Goal: Information Seeking & Learning: Find specific fact

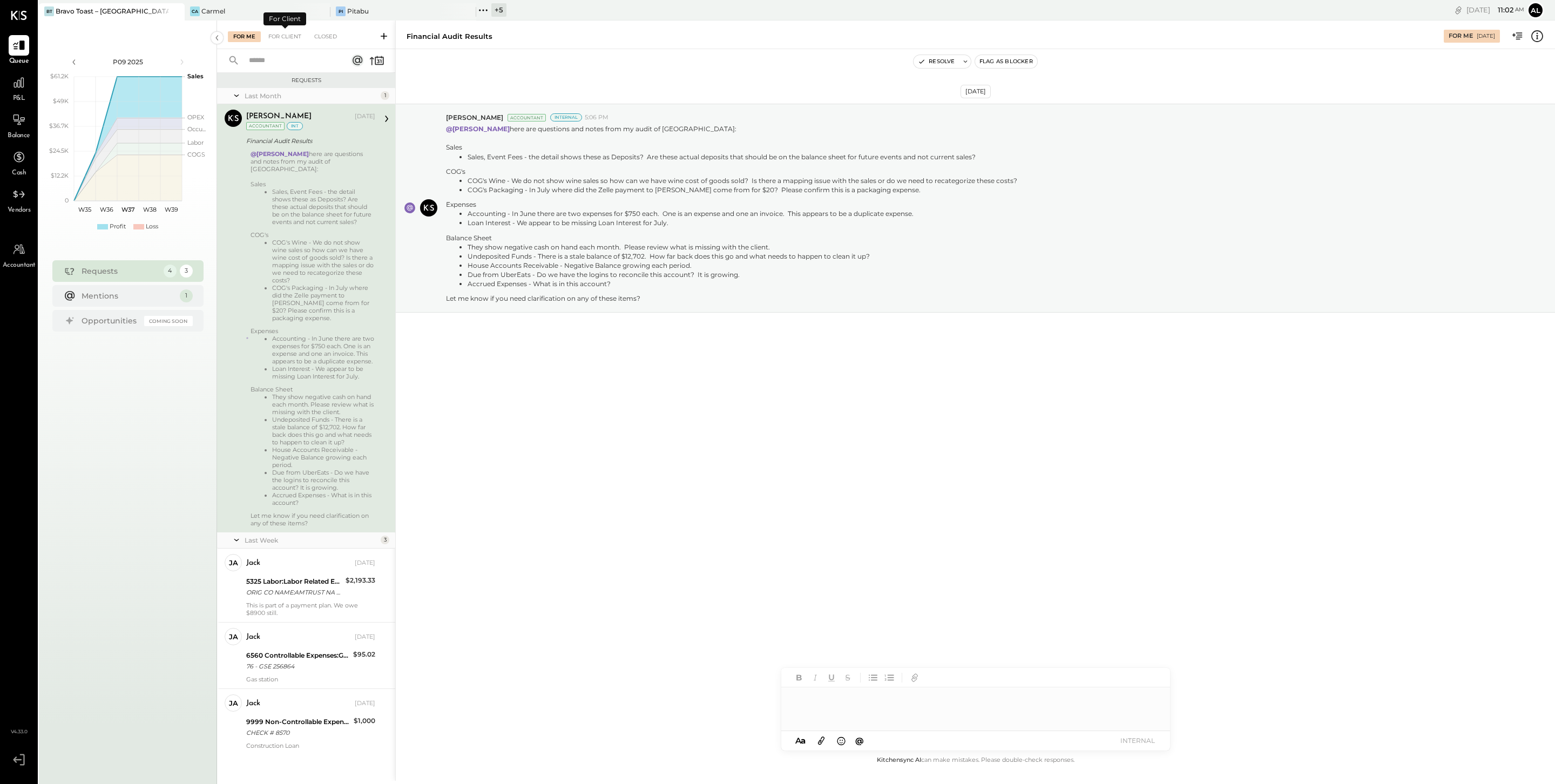
click at [326, 30] on div "For Me For Client Closed" at bounding box center [306, 34] width 179 height 28
click at [327, 32] on div "Closed" at bounding box center [325, 36] width 34 height 11
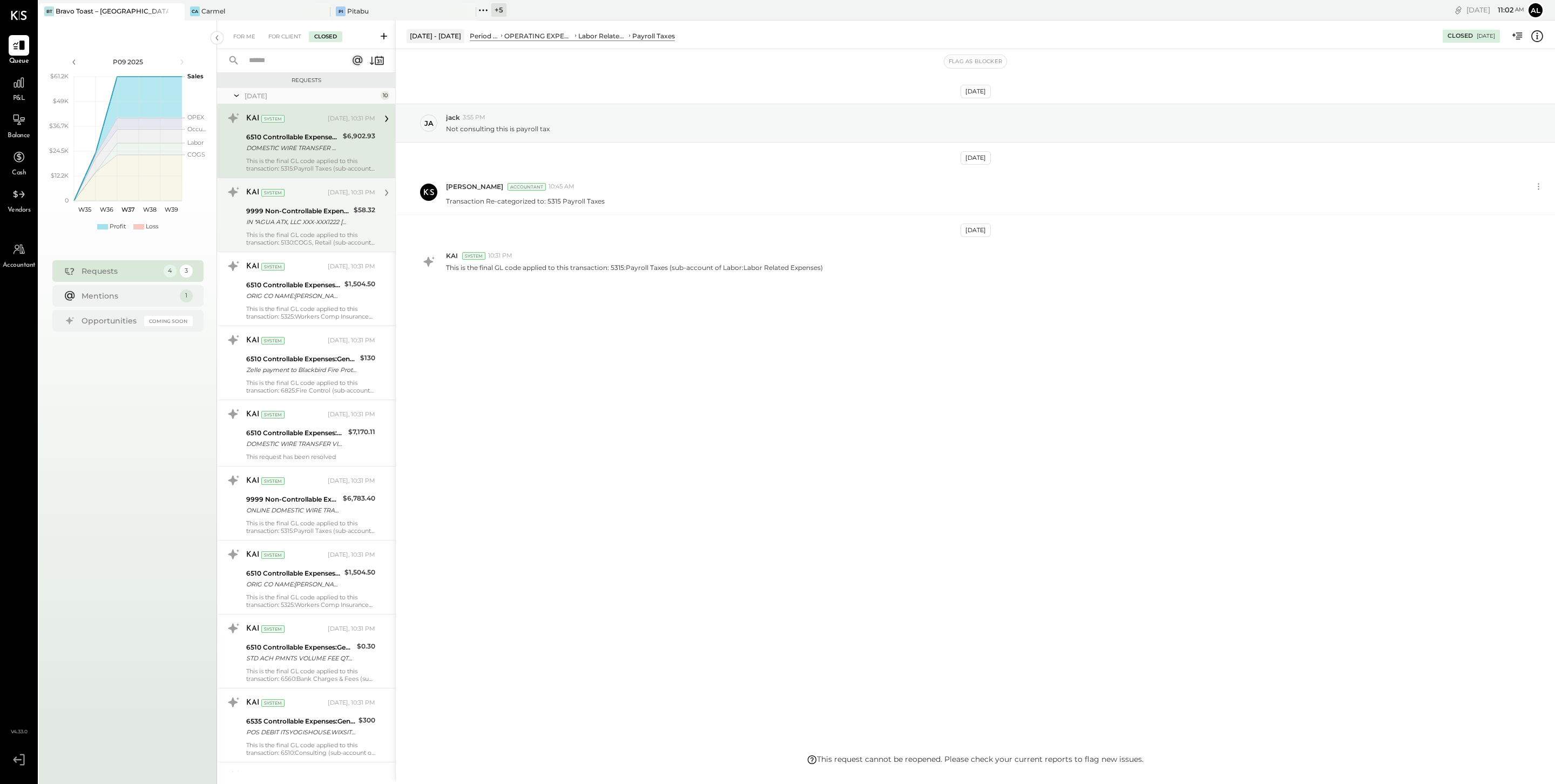
scroll to position [261, 0]
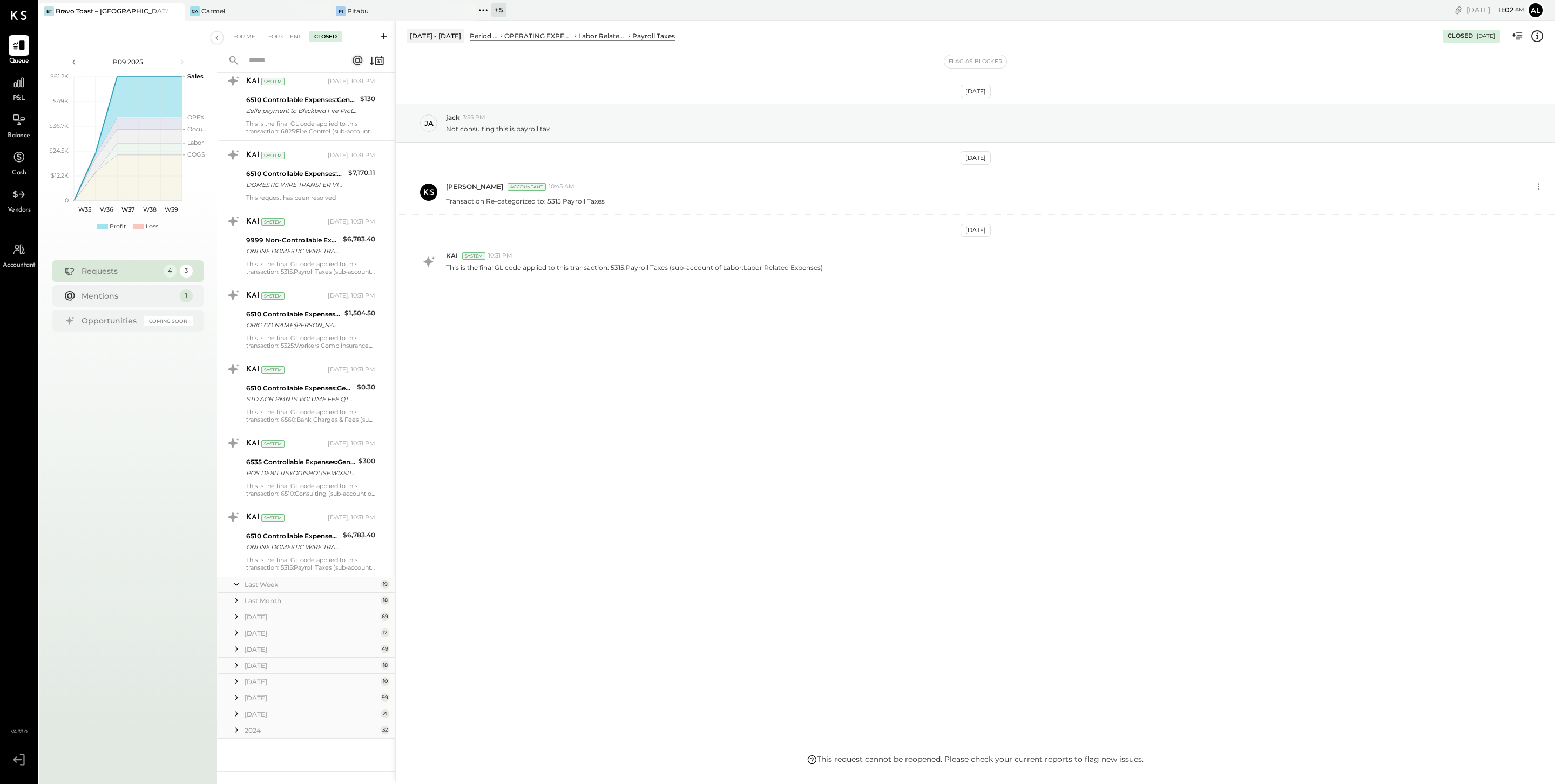
click at [235, 732] on icon at bounding box center [237, 730] width 11 height 11
click at [238, 717] on icon at bounding box center [237, 712] width 11 height 11
click at [236, 699] on icon at bounding box center [236, 696] width 2 height 5
click at [238, 678] on icon at bounding box center [237, 680] width 11 height 11
click at [237, 667] on icon at bounding box center [237, 664] width 11 height 11
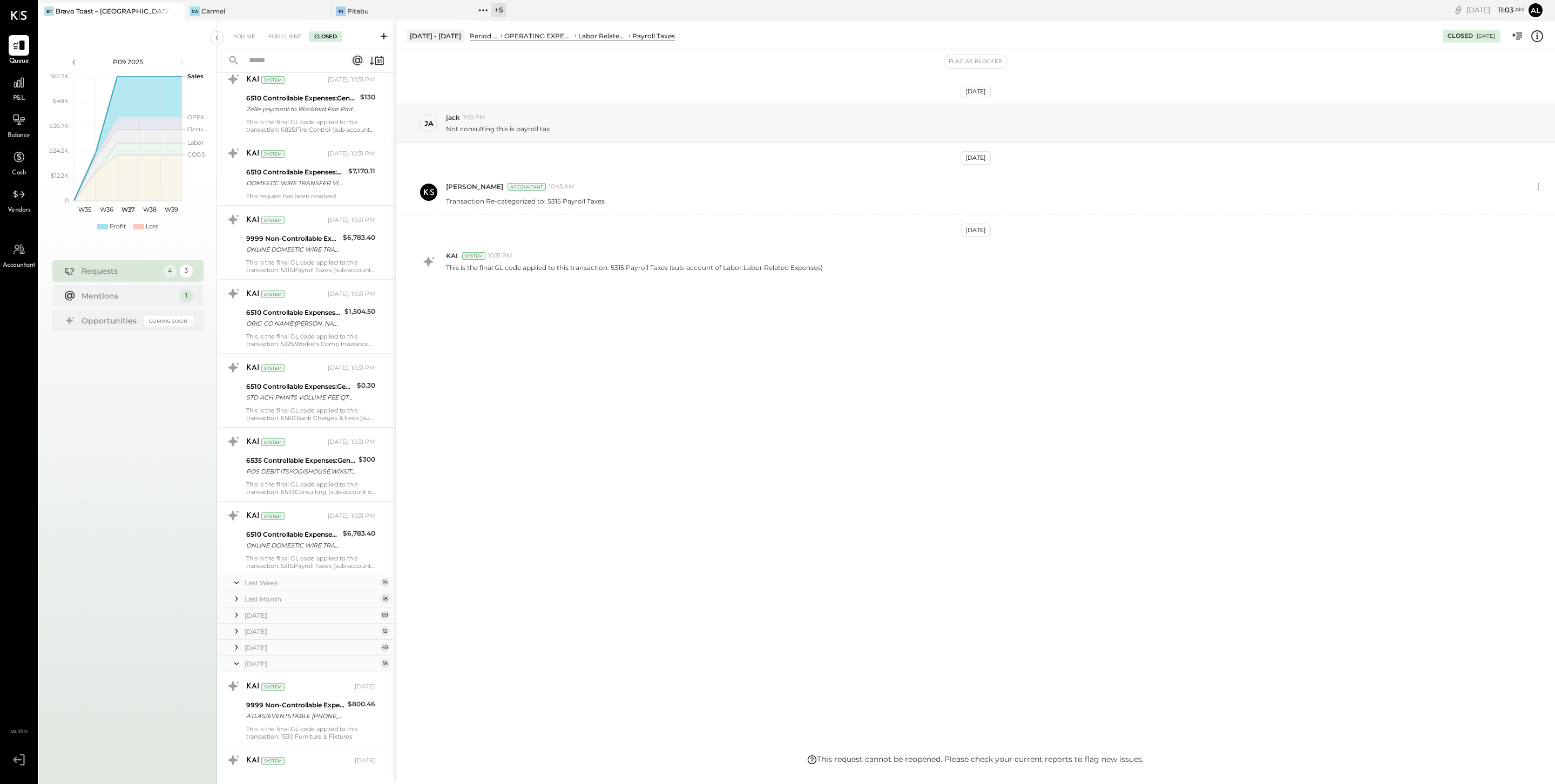
click at [237, 650] on icon at bounding box center [237, 647] width 11 height 11
click at [237, 635] on icon at bounding box center [237, 631] width 11 height 11
click at [237, 618] on icon at bounding box center [237, 615] width 11 height 11
click at [237, 603] on icon at bounding box center [237, 599] width 11 height 11
click at [240, 588] on icon at bounding box center [237, 582] width 11 height 27
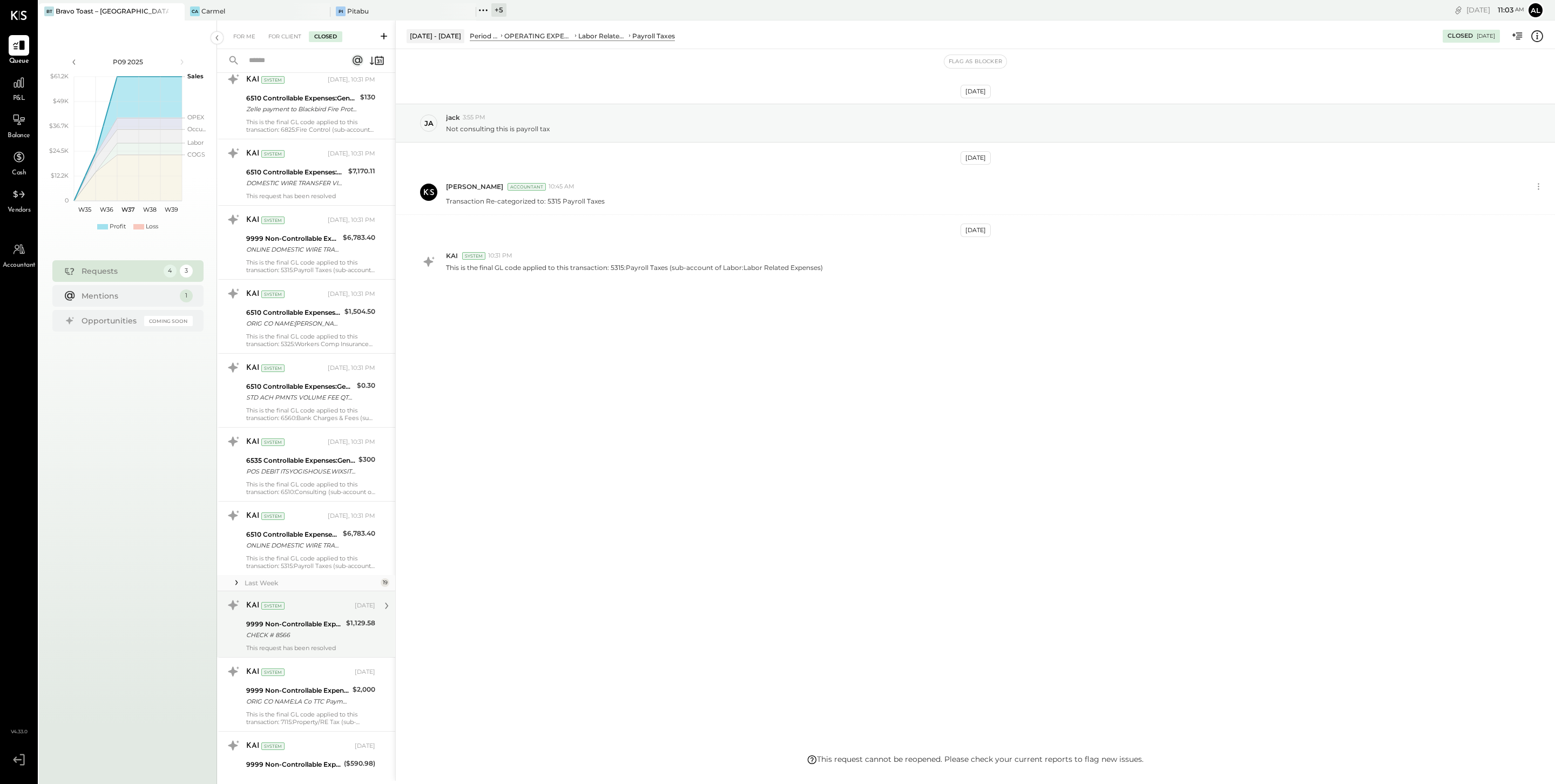
scroll to position [0, 0]
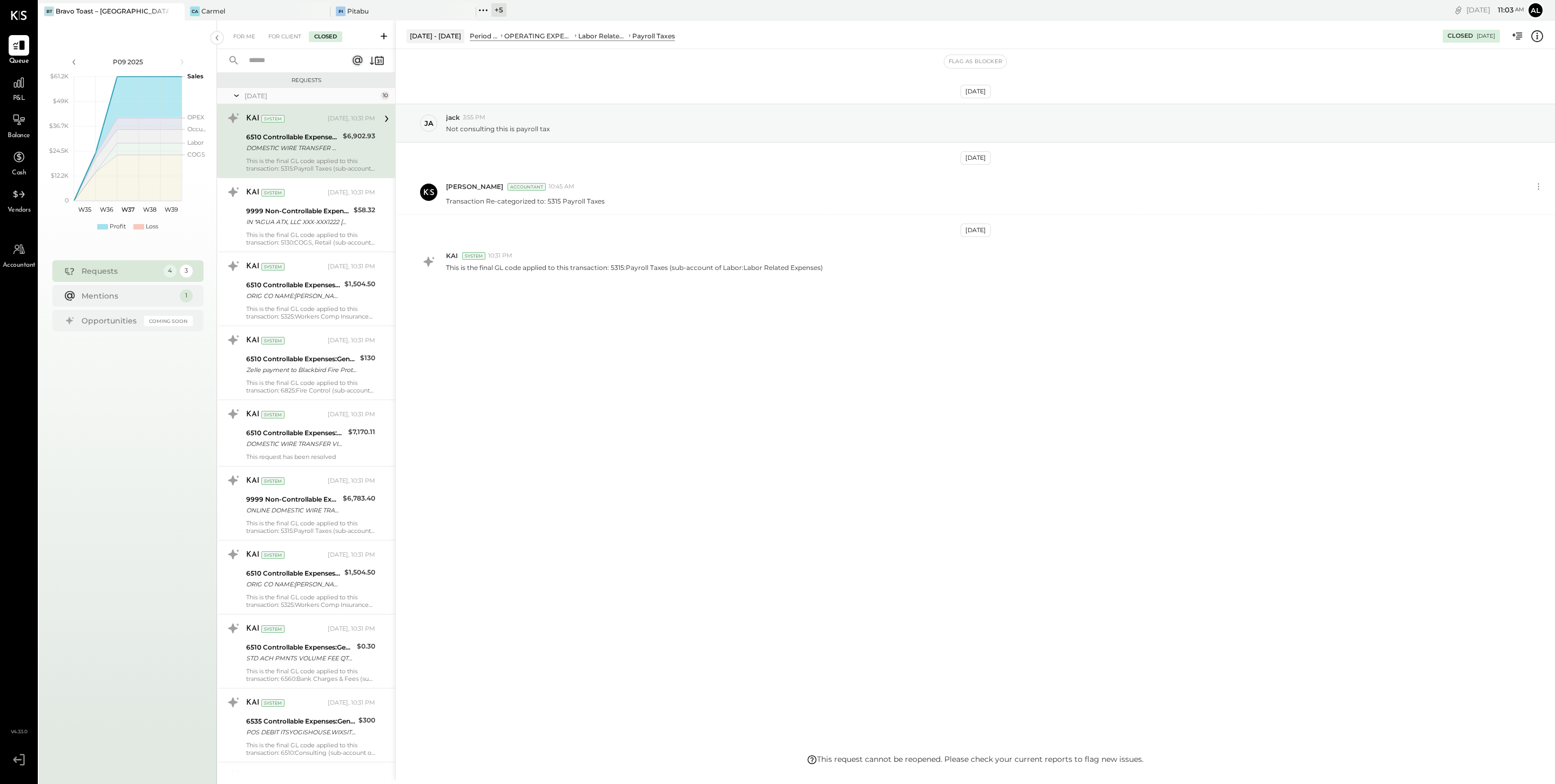
click at [280, 59] on input "text" at bounding box center [292, 60] width 98 height 18
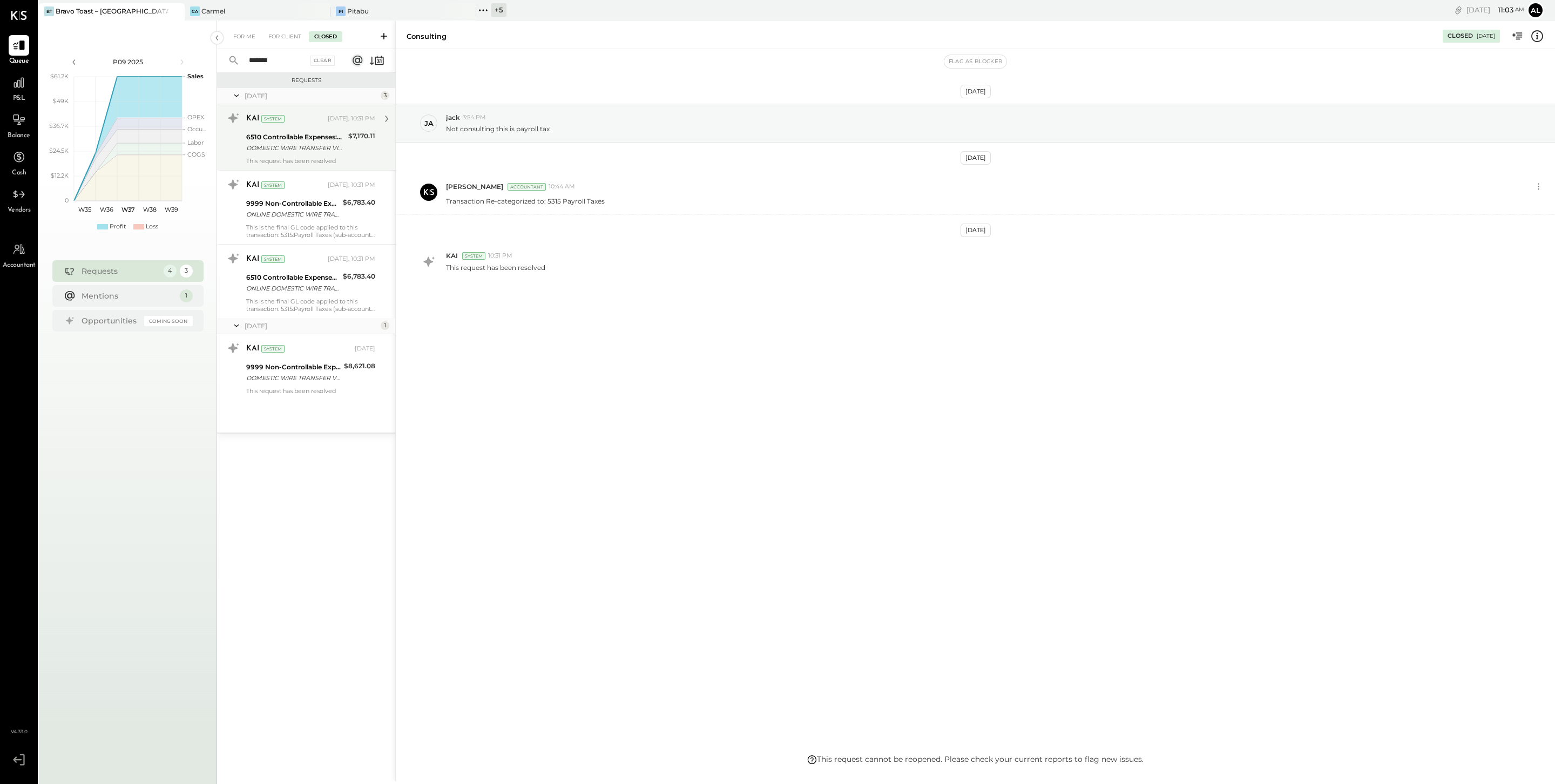
type input "*******"
click at [317, 147] on div "DOMESTIC WIRE TRANSFER VIA: FIFTH THIRD BK NA/XXXXX0314 A/C: STRATEX REF:/TIME/…" at bounding box center [295, 148] width 99 height 11
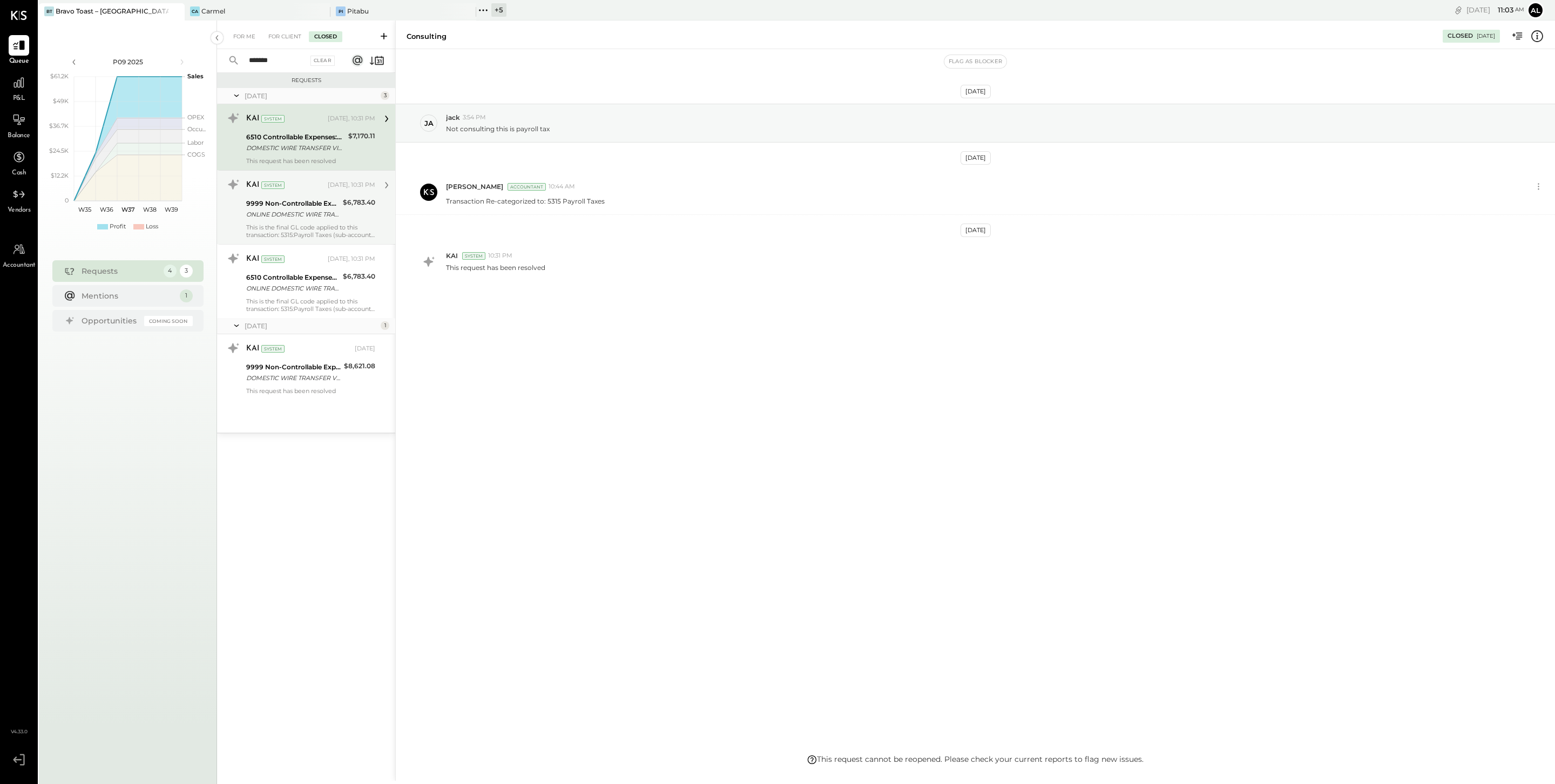
click at [332, 222] on div "KAI System [DATE], 10:31 PM 9999 Non-Controllable Expenses:Other Income and Exp…" at bounding box center [310, 207] width 129 height 63
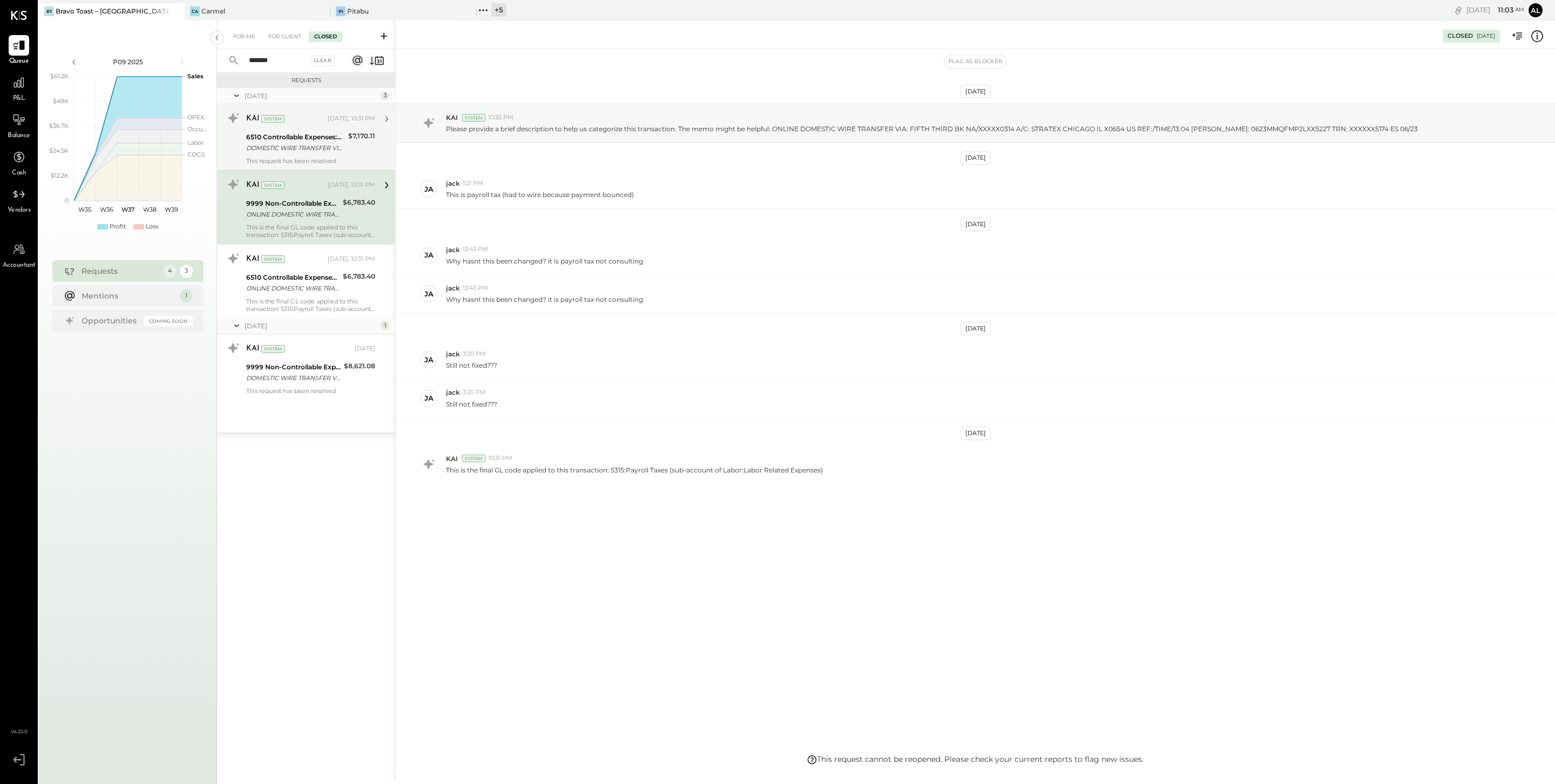
click at [306, 147] on div "DOMESTIC WIRE TRANSFER VIA: FIFTH THIRD BK NA/XXXXX0314 A/C: STRATEX REF:/TIME/…" at bounding box center [295, 148] width 99 height 11
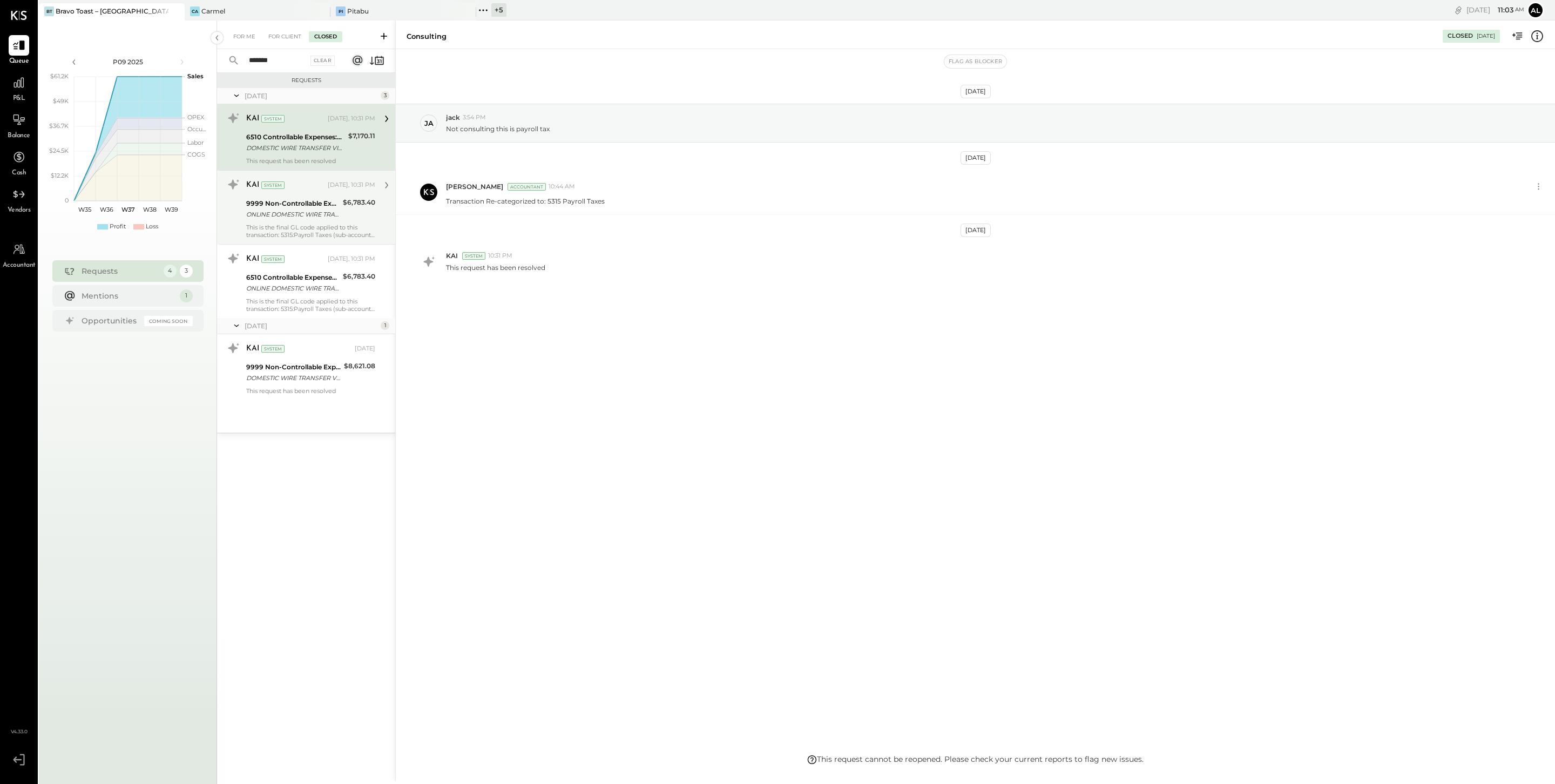
click at [308, 203] on div "9999 Non-Controllable Expenses:Other Income and Expenses:To Be Classified P&L" at bounding box center [292, 204] width 93 height 11
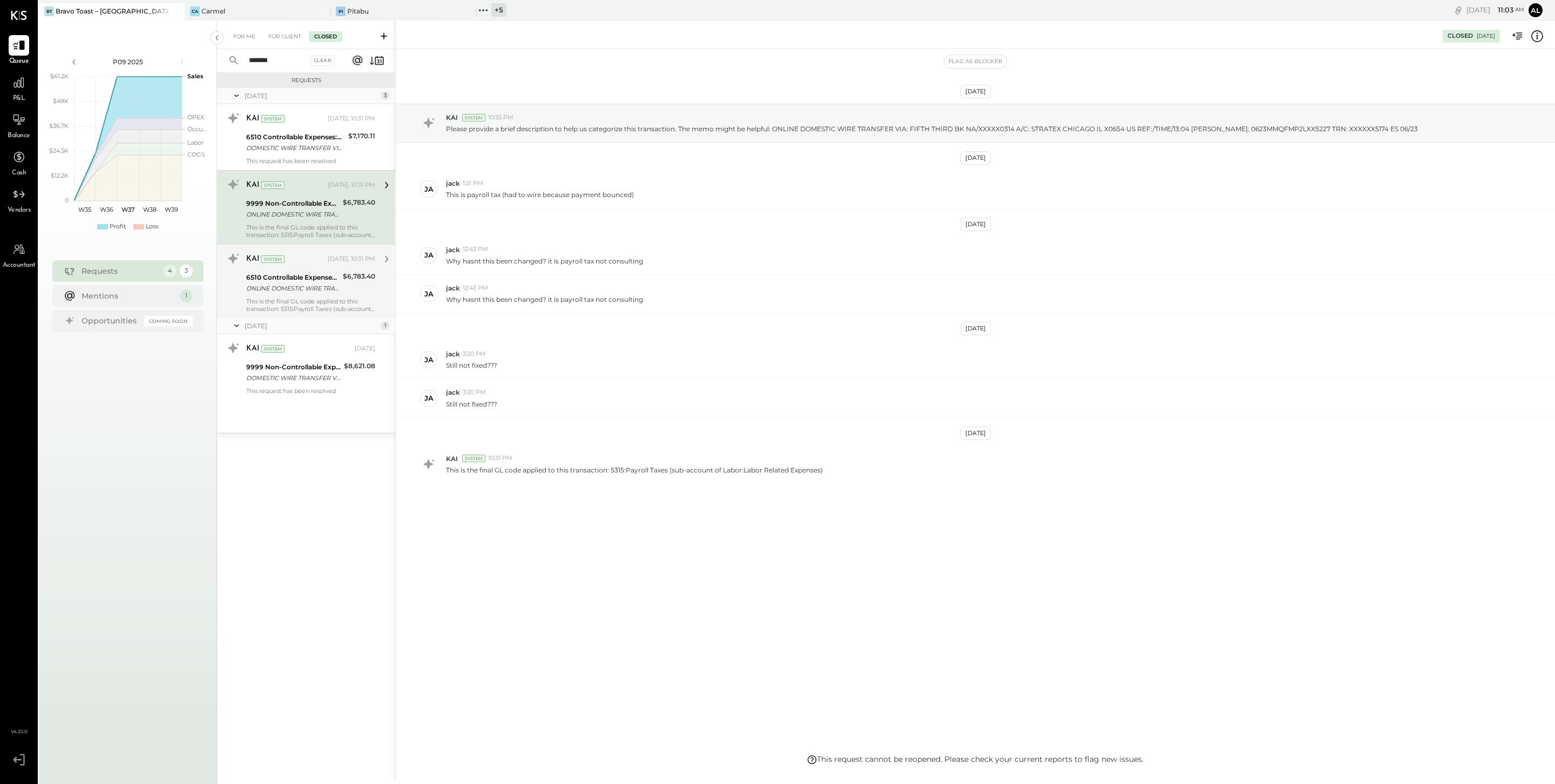
click at [314, 290] on div "ONLINE DOMESTIC WIRE TRANSFER VIA: FIFTH THIRD BK NA/XXXXX0314 A/C: STRATEX [GE…" at bounding box center [292, 288] width 93 height 11
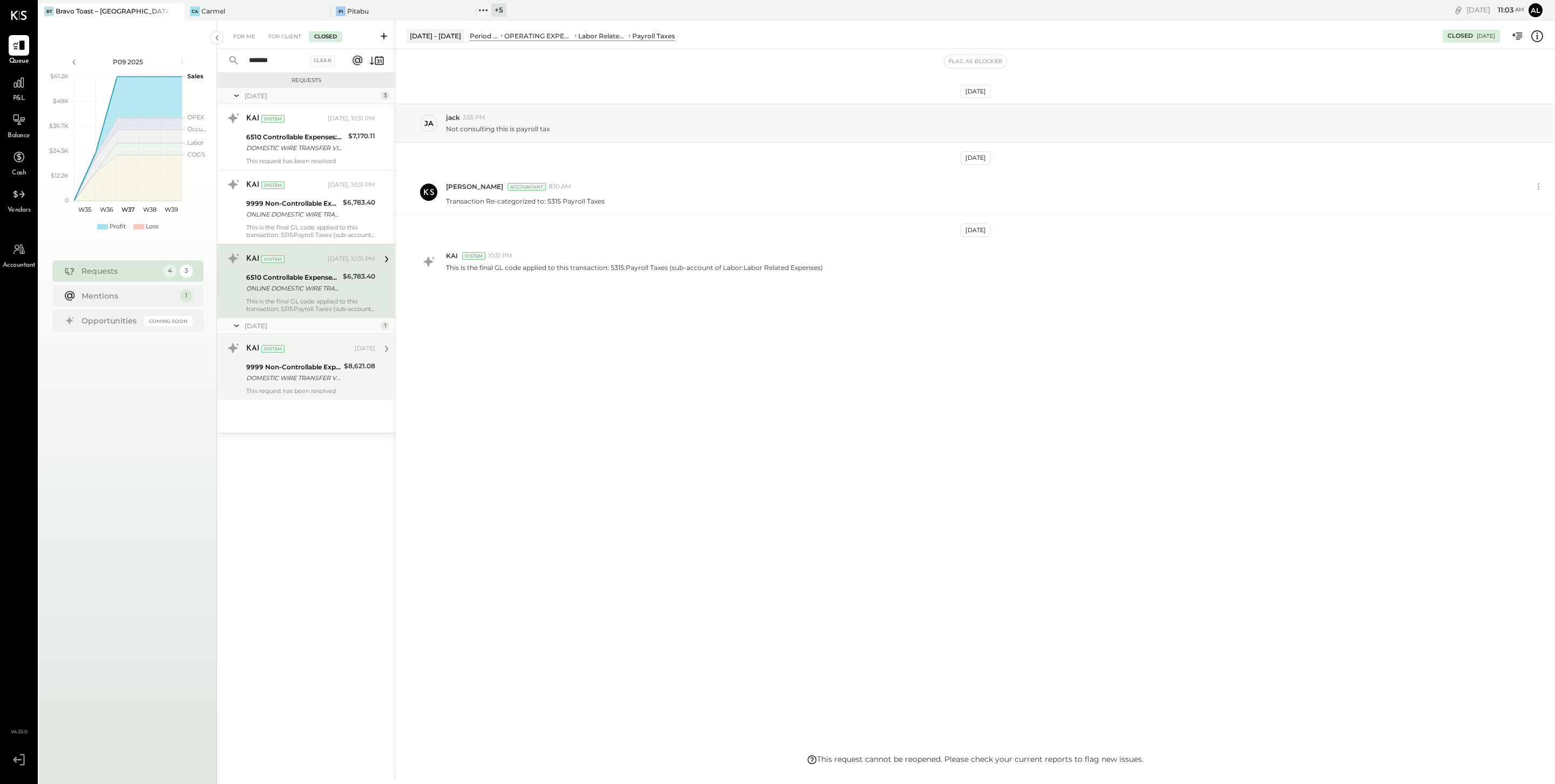
click at [321, 356] on div "KAI System [DATE]" at bounding box center [310, 348] width 129 height 15
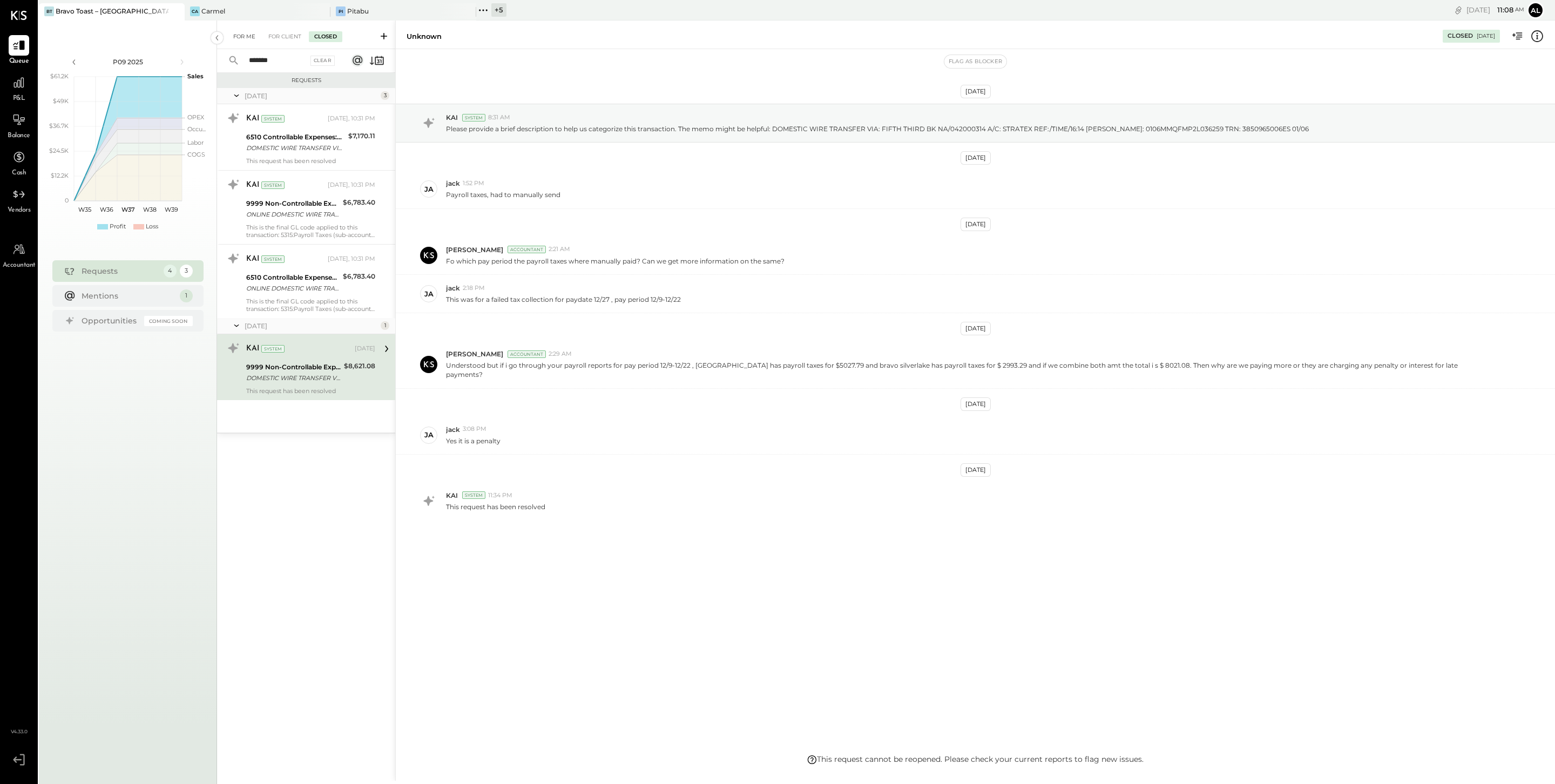
click at [247, 40] on div "For Me" at bounding box center [245, 36] width 33 height 11
